Goal: Download file/media

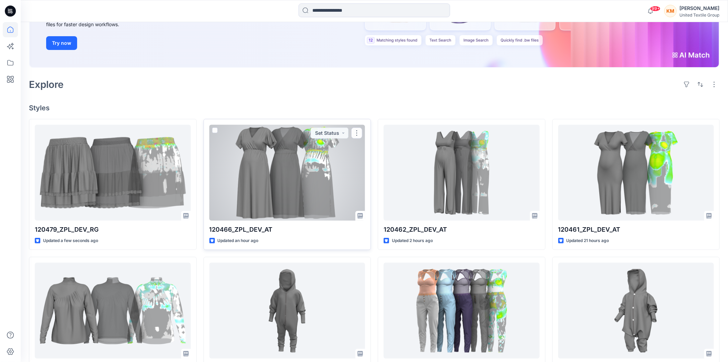
scroll to position [115, 0]
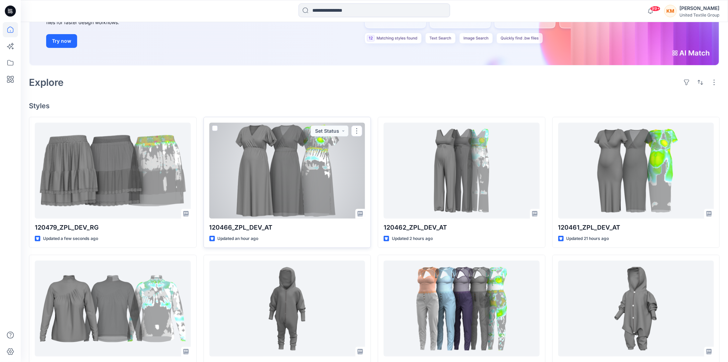
click at [271, 183] on div at bounding box center [287, 171] width 156 height 96
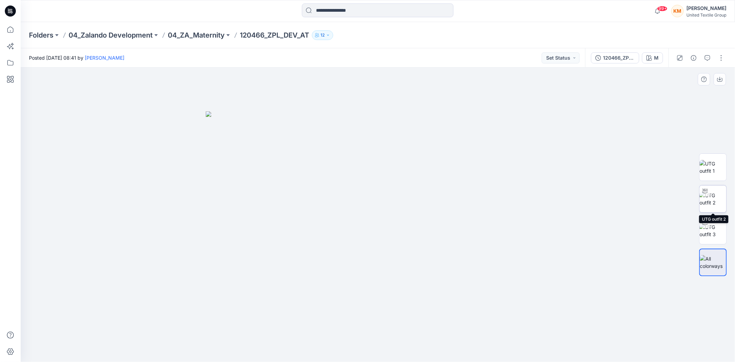
click at [709, 195] on div at bounding box center [704, 190] width 11 height 11
drag, startPoint x: 443, startPoint y: 348, endPoint x: 445, endPoint y: 321, distance: 27.0
click at [450, 334] on icon at bounding box center [378, 341] width 208 height 26
drag, startPoint x: 382, startPoint y: 110, endPoint x: 391, endPoint y: 203, distance: 93.4
click at [391, 203] on img at bounding box center [378, 181] width 664 height 359
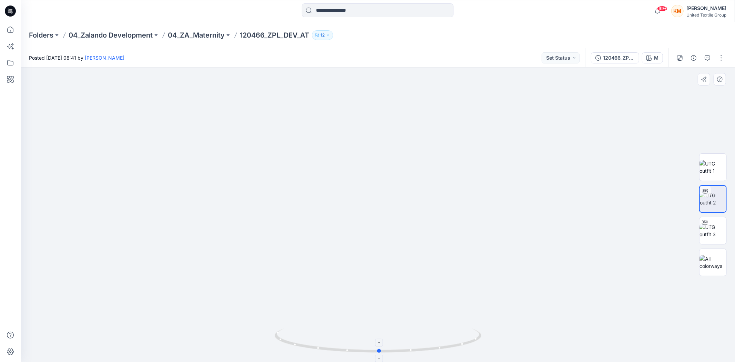
drag, startPoint x: 434, startPoint y: 351, endPoint x: 424, endPoint y: 345, distance: 11.9
click at [424, 348] on icon at bounding box center [378, 341] width 208 height 26
drag, startPoint x: 430, startPoint y: 350, endPoint x: 435, endPoint y: 346, distance: 6.4
click at [435, 346] on icon at bounding box center [378, 341] width 208 height 26
click at [9, 29] on icon at bounding box center [10, 29] width 15 height 15
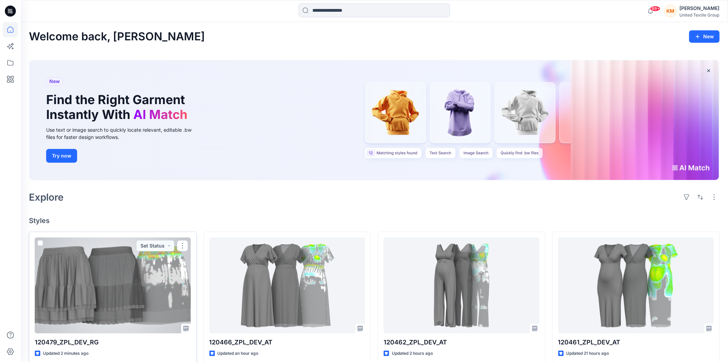
click at [136, 293] on div at bounding box center [113, 285] width 156 height 96
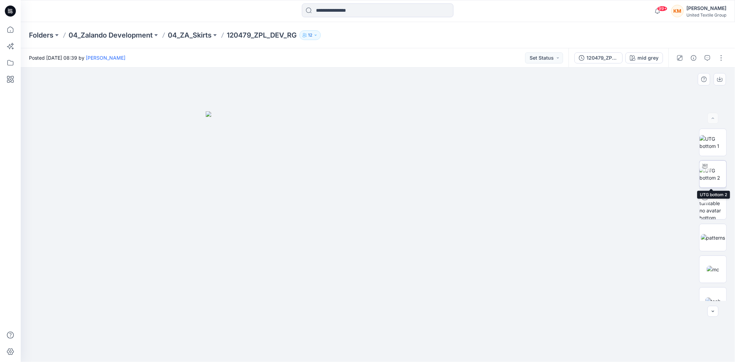
click at [713, 172] on img at bounding box center [712, 174] width 27 height 14
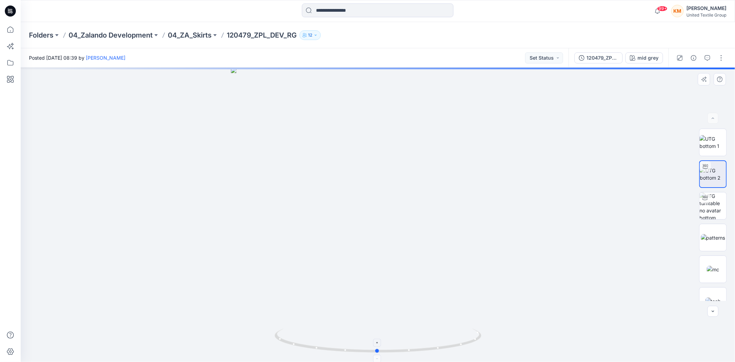
click at [446, 349] on icon at bounding box center [378, 341] width 208 height 26
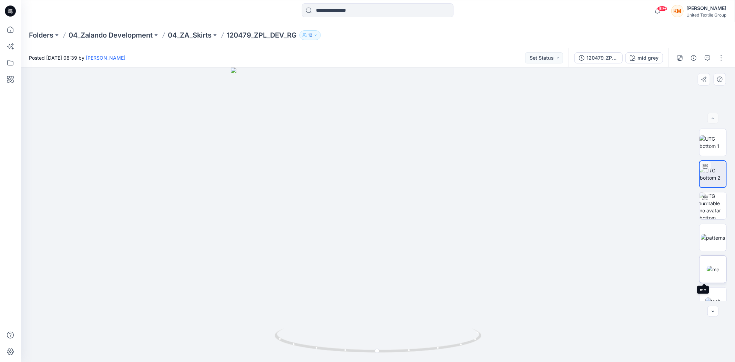
click at [714, 270] on img at bounding box center [712, 269] width 12 height 7
click at [11, 28] on icon at bounding box center [10, 29] width 15 height 15
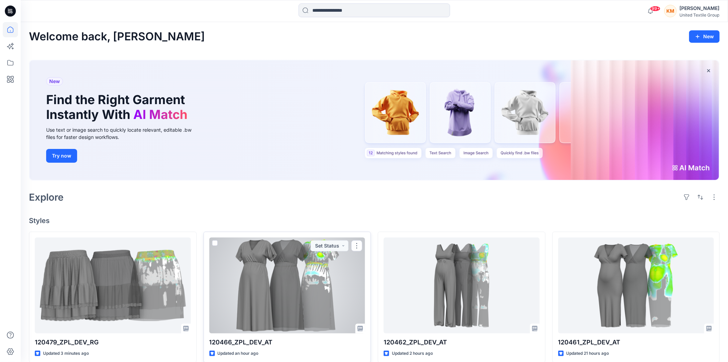
click at [267, 266] on div at bounding box center [287, 285] width 156 height 96
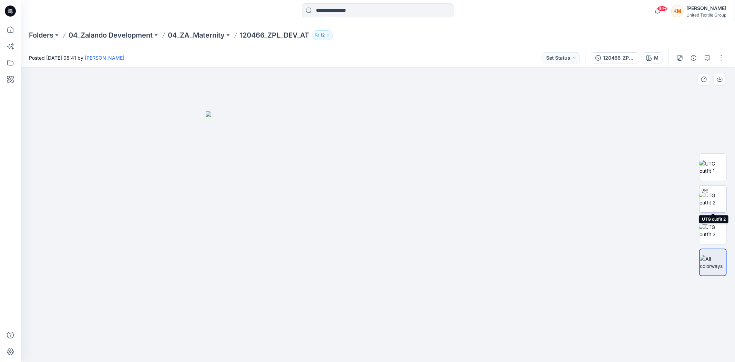
click at [714, 197] on img at bounding box center [712, 198] width 27 height 14
click at [652, 55] on button "M" at bounding box center [652, 57] width 21 height 11
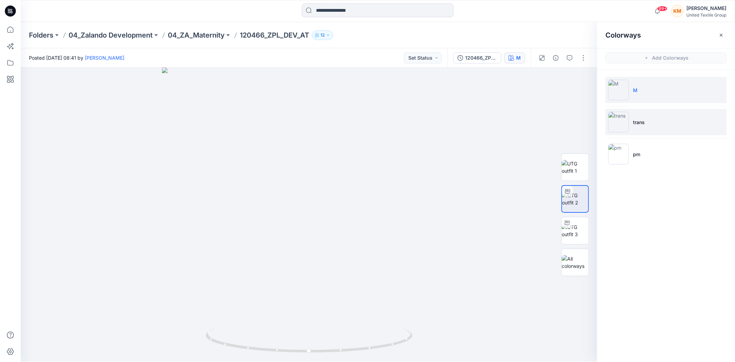
click at [622, 123] on img at bounding box center [618, 122] width 21 height 21
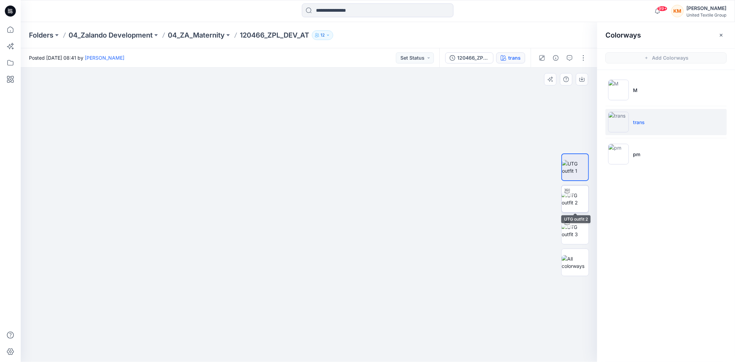
click at [579, 196] on img at bounding box center [574, 198] width 27 height 14
drag, startPoint x: 375, startPoint y: 349, endPoint x: 382, endPoint y: 341, distance: 10.5
click at [382, 341] on icon at bounding box center [310, 341] width 208 height 26
click at [573, 168] on img at bounding box center [574, 167] width 27 height 14
click at [614, 85] on img at bounding box center [618, 90] width 21 height 21
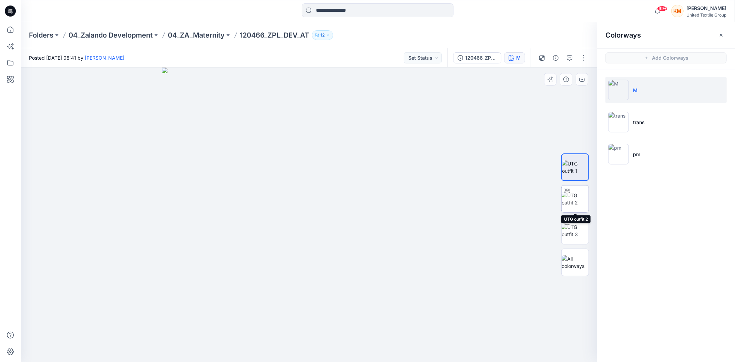
click at [574, 192] on img at bounding box center [574, 198] width 27 height 14
drag, startPoint x: 371, startPoint y: 350, endPoint x: 403, endPoint y: 345, distance: 32.0
click at [403, 345] on icon at bounding box center [310, 341] width 208 height 26
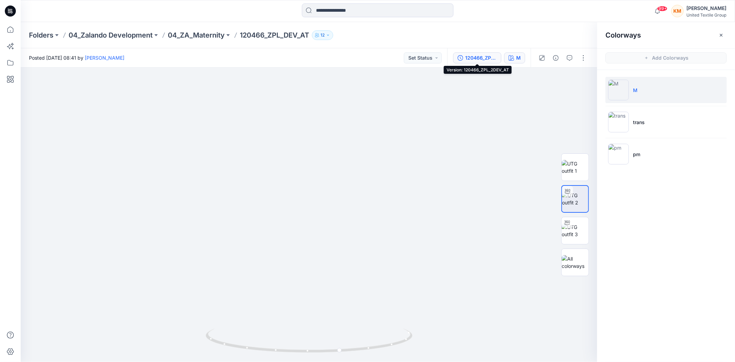
click at [483, 58] on div "120466_ZPL_2DEV_AT" at bounding box center [481, 58] width 32 height 8
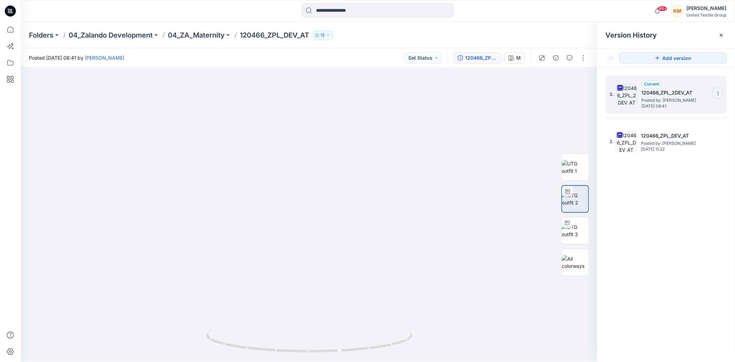
click at [716, 92] on icon at bounding box center [718, 94] width 6 height 6
click at [677, 105] on span "Download Source BW File" at bounding box center [683, 107] width 58 height 8
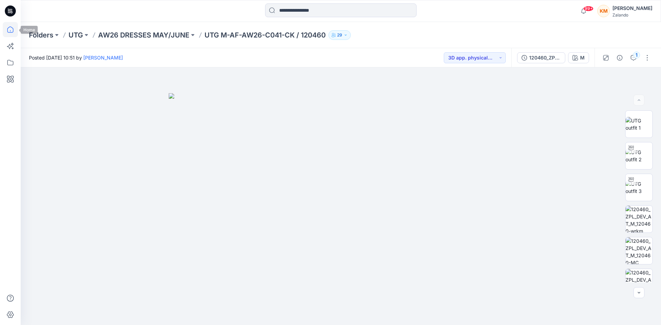
click at [8, 29] on icon at bounding box center [10, 30] width 6 height 6
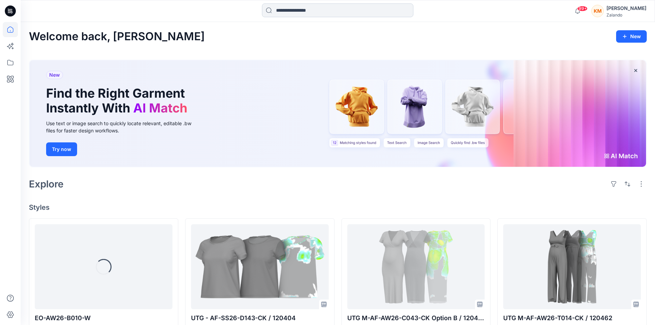
click at [315, 10] on input at bounding box center [338, 10] width 152 height 14
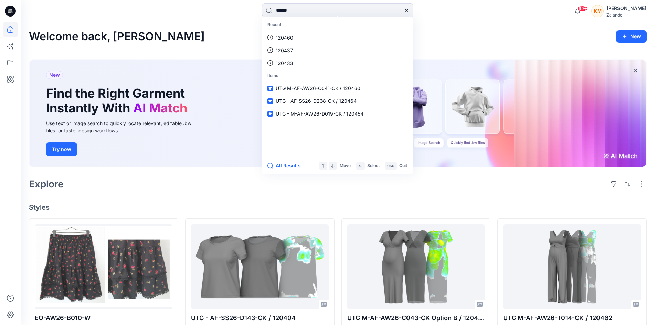
type input "******"
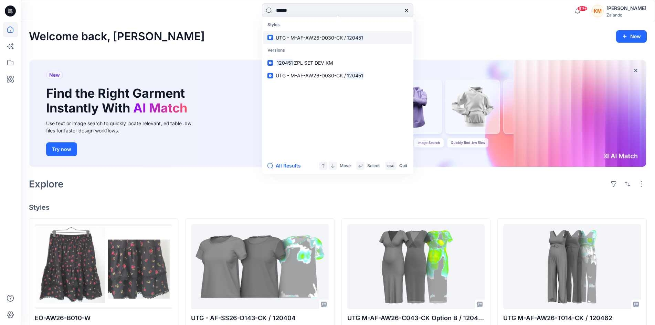
click at [327, 40] on span "UTG - M-AF-AW26-D030-CK /" at bounding box center [311, 38] width 70 height 6
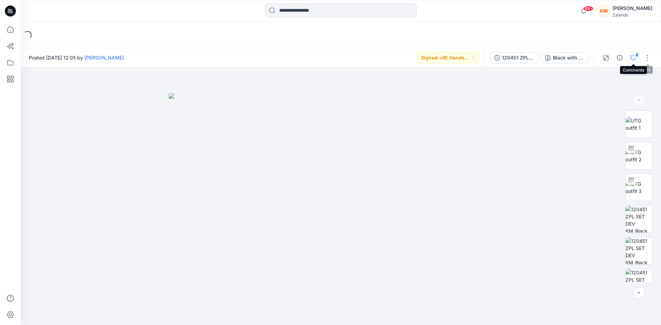
click at [638, 54] on div "4" at bounding box center [636, 55] width 7 height 7
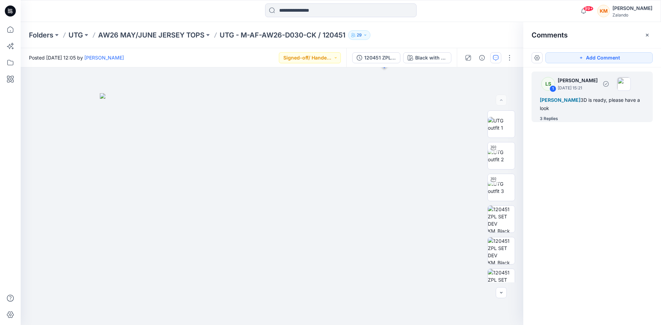
click at [577, 103] on div "Alexandre Ivan Almeida Fonseca 3D is ready, please have a look" at bounding box center [592, 104] width 105 height 17
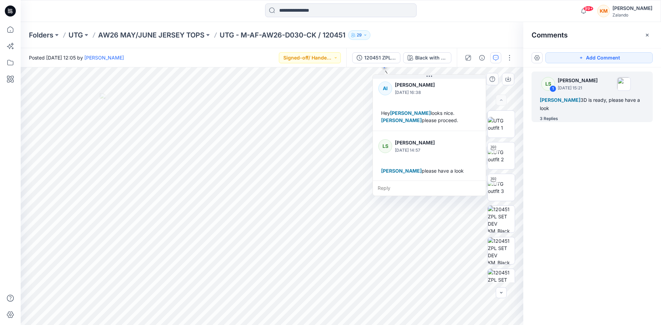
scroll to position [52, 0]
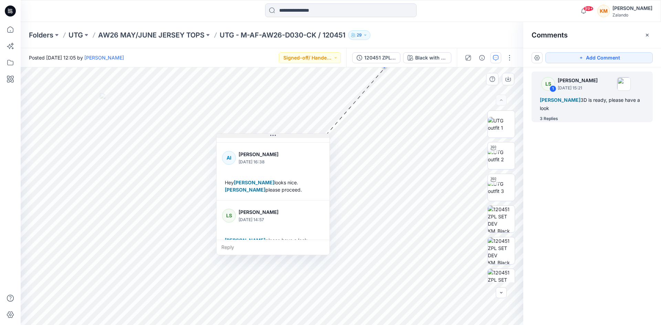
drag, startPoint x: 432, startPoint y: 77, endPoint x: 276, endPoint y: 136, distance: 167.4
click at [276, 136] on icon at bounding box center [273, 136] width 6 height 6
